Goal: Book appointment/travel/reservation

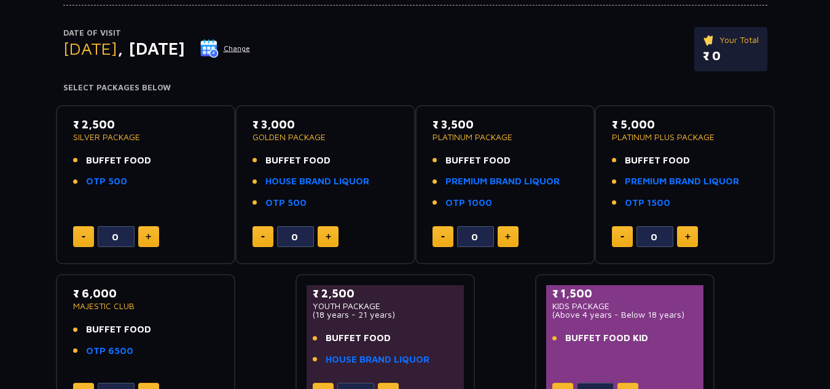
scroll to position [133, 0]
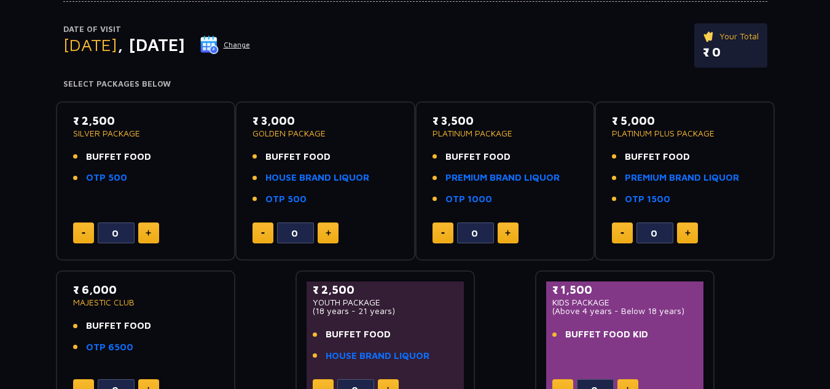
click at [149, 237] on button at bounding box center [148, 233] width 21 height 21
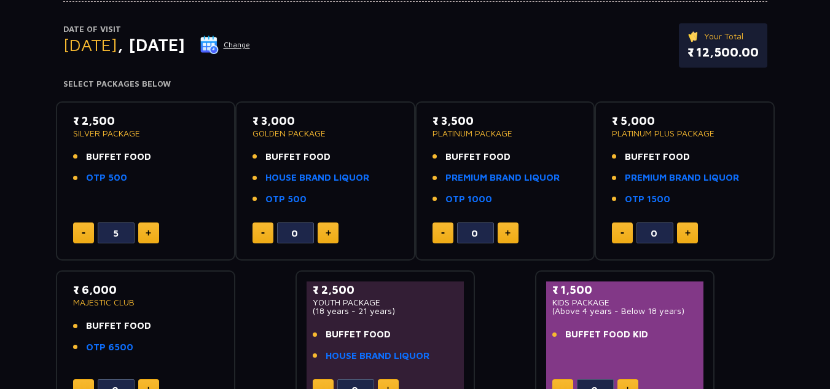
click at [82, 241] on button at bounding box center [83, 233] width 21 height 21
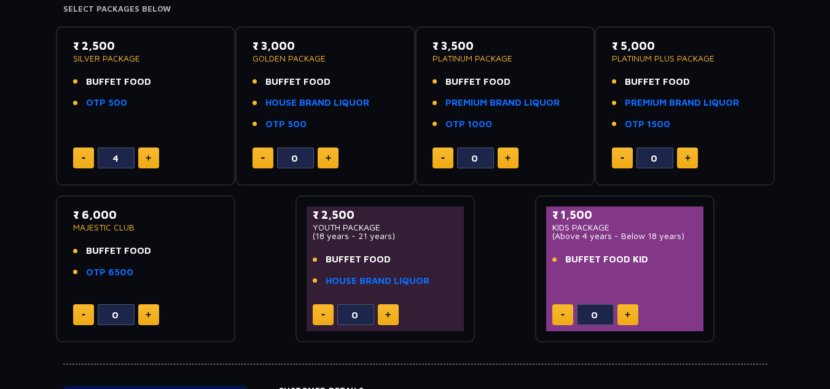
scroll to position [215, 0]
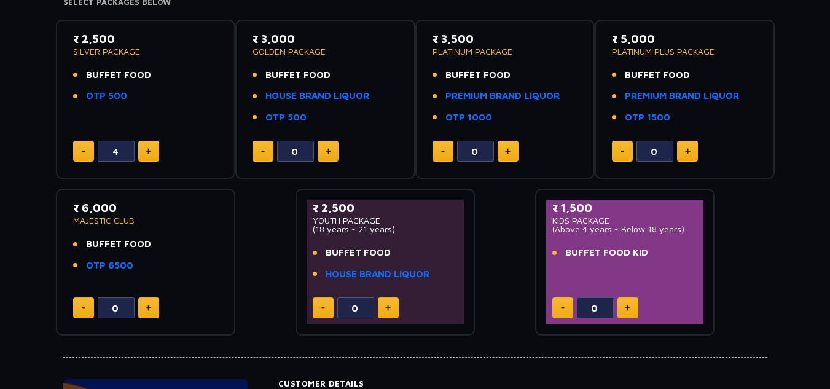
click at [84, 151] on img at bounding box center [84, 152] width 4 height 2
type input "2"
click at [326, 152] on img at bounding box center [329, 151] width 6 height 6
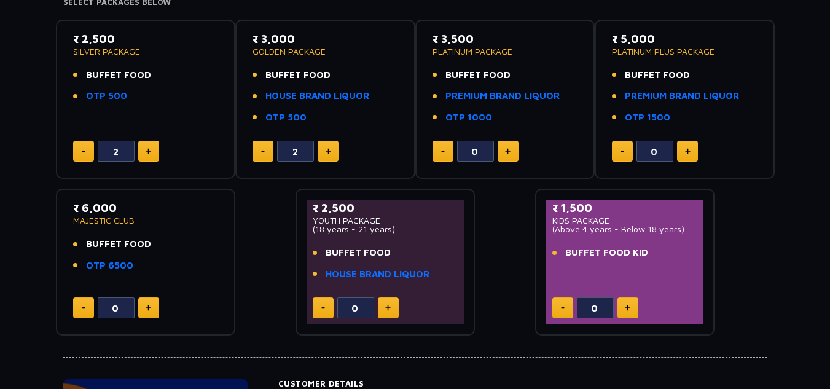
click at [267, 151] on button at bounding box center [263, 151] width 21 height 21
type input "0"
click at [506, 154] on img at bounding box center [508, 151] width 6 height 6
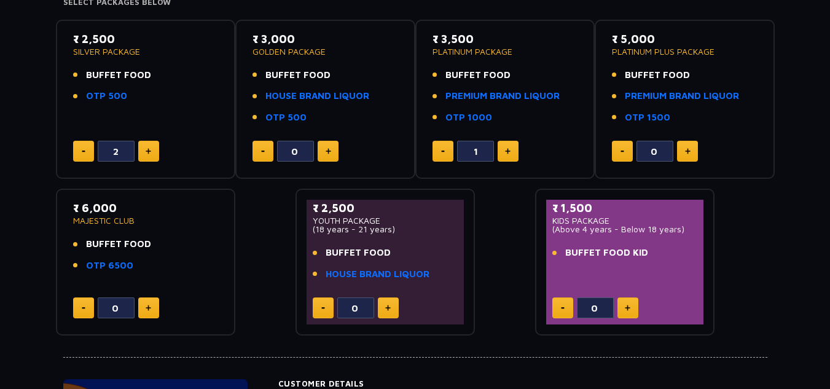
type input "2"
click at [629, 309] on img at bounding box center [628, 308] width 6 height 6
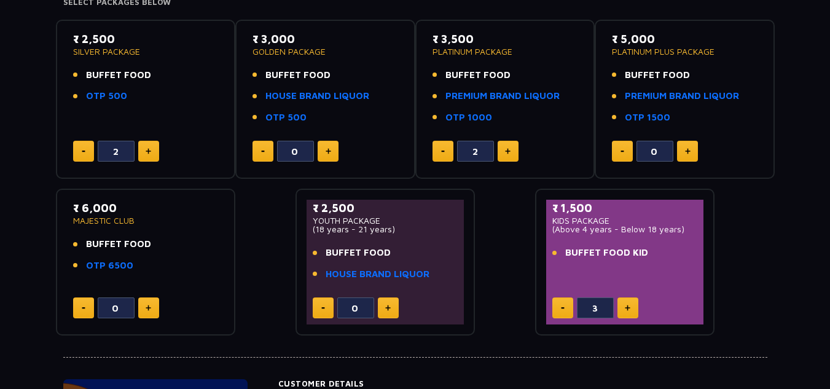
type input "4"
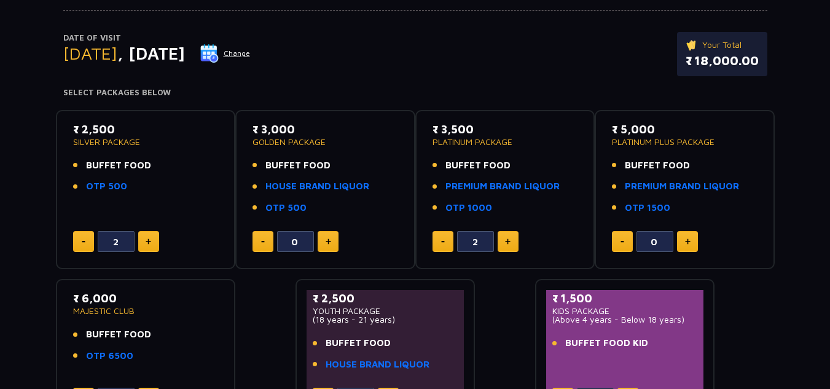
scroll to position [159, 0]
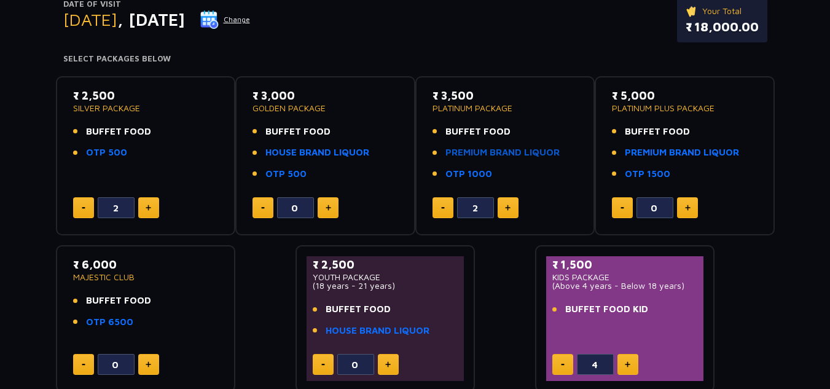
click at [512, 155] on link "PREMIUM BRAND LIQUOR" at bounding box center [503, 153] width 114 height 14
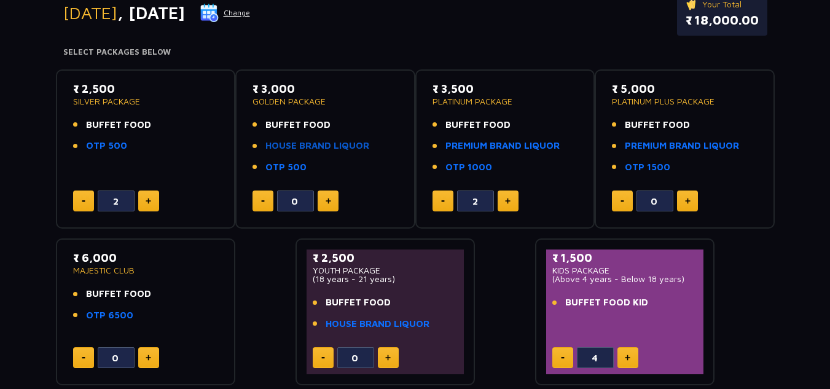
click at [286, 146] on link "HOUSE BRAND LIQUOR" at bounding box center [318, 146] width 104 height 14
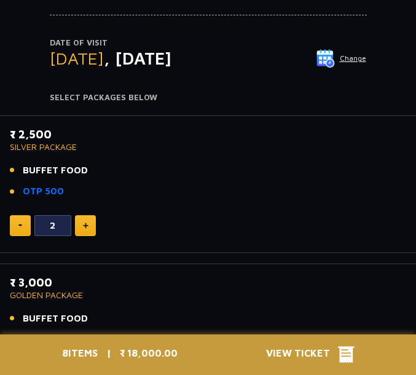
scroll to position [130, 0]
